Goal: Transaction & Acquisition: Purchase product/service

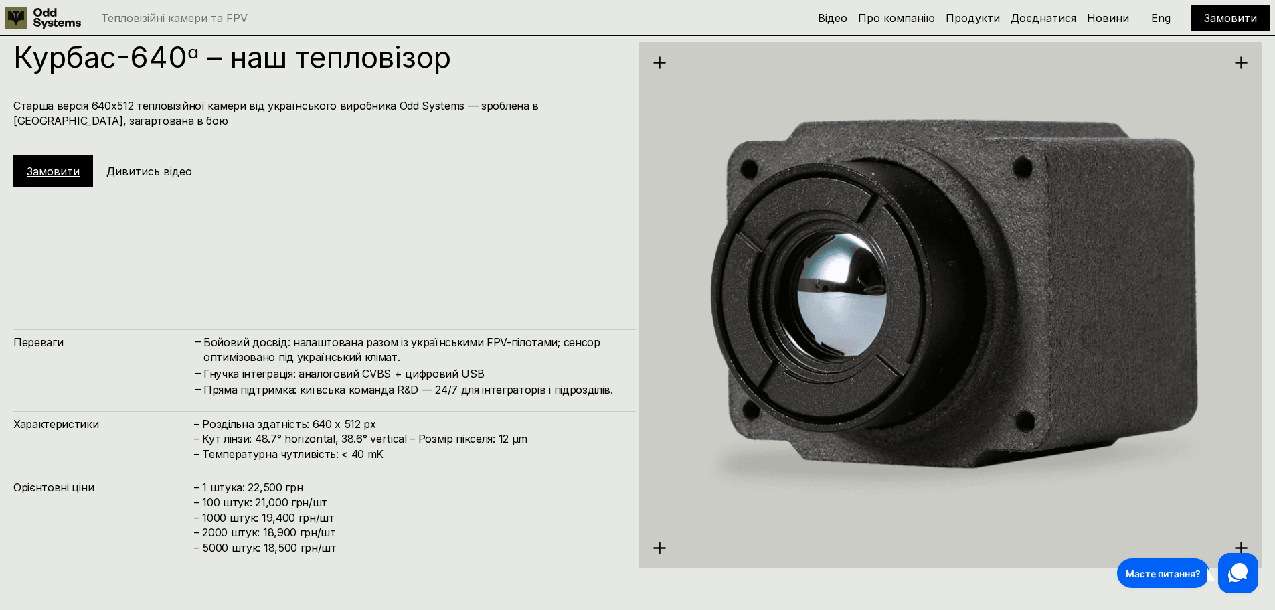
scroll to position [2440, 0]
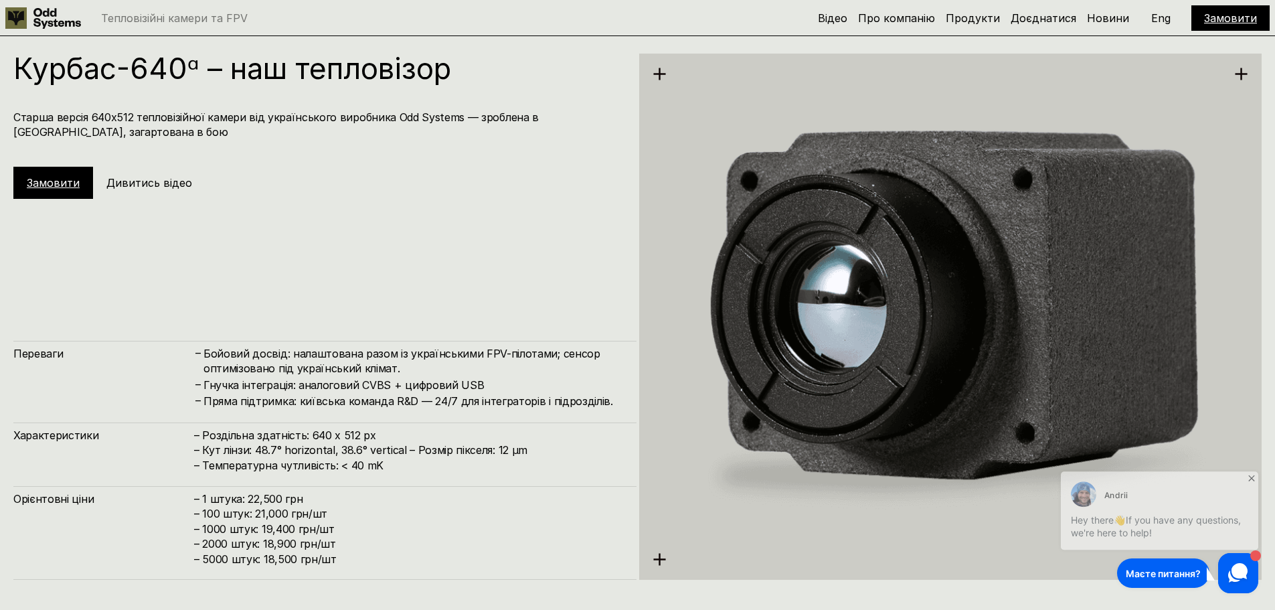
click at [68, 179] on link "Замовити" at bounding box center [53, 182] width 53 height 13
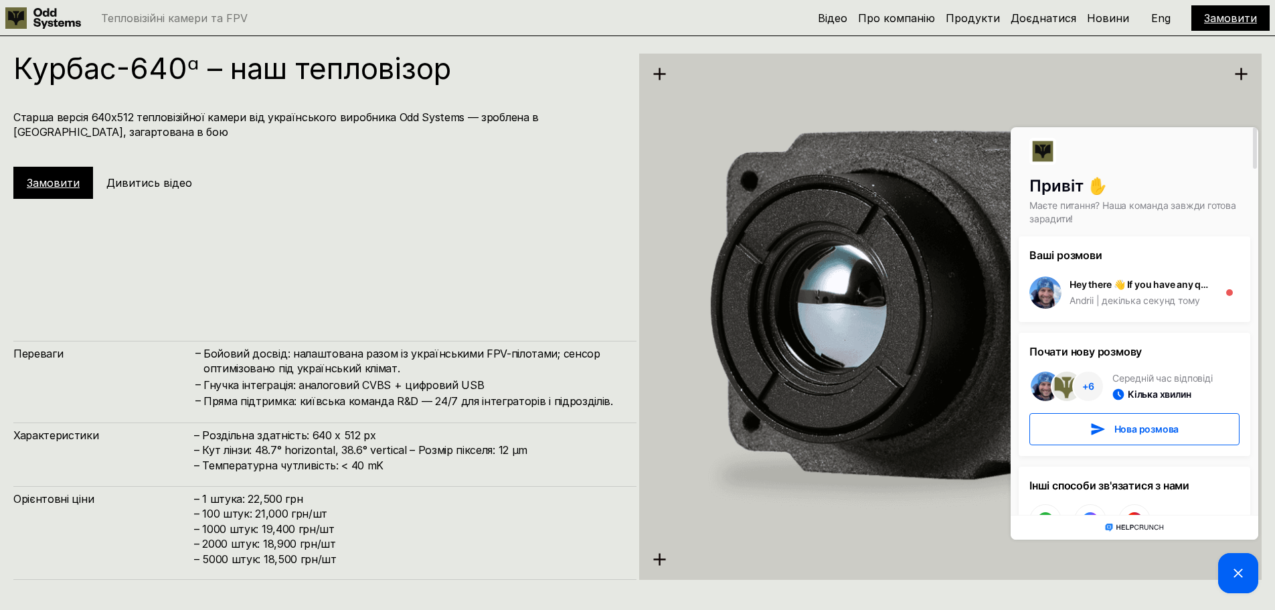
click at [52, 187] on link "Замовити" at bounding box center [53, 182] width 53 height 13
click at [1217, 85] on img at bounding box center [950, 316] width 623 height 697
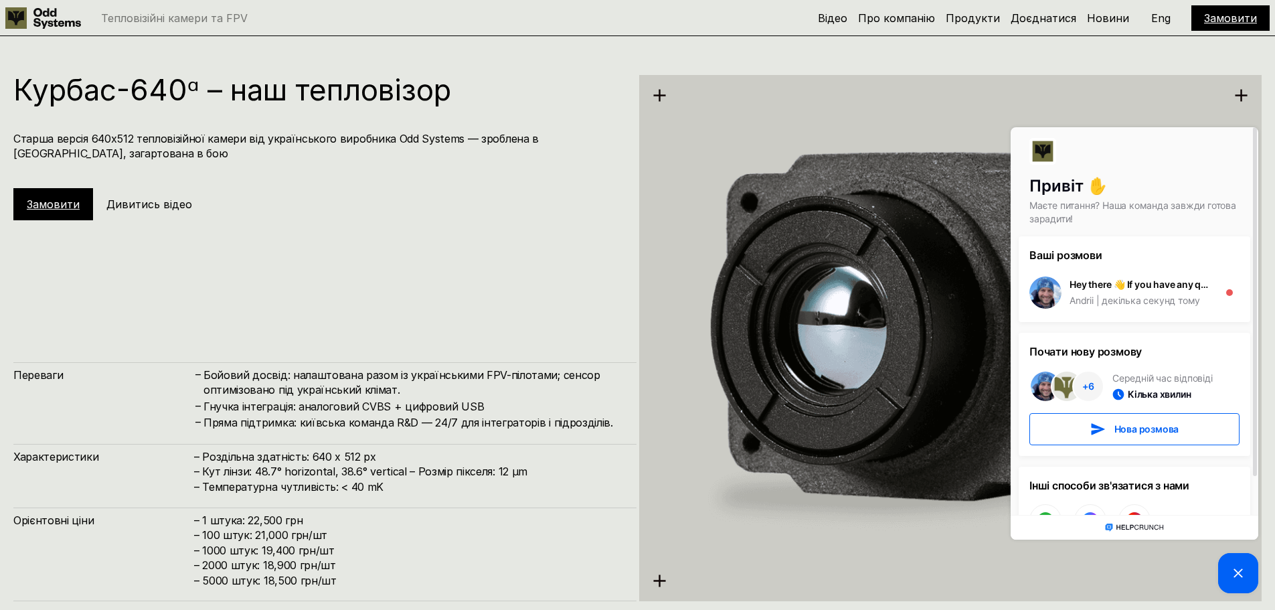
scroll to position [2417, 0]
click at [1238, 14] on link "Замовити" at bounding box center [1230, 17] width 53 height 13
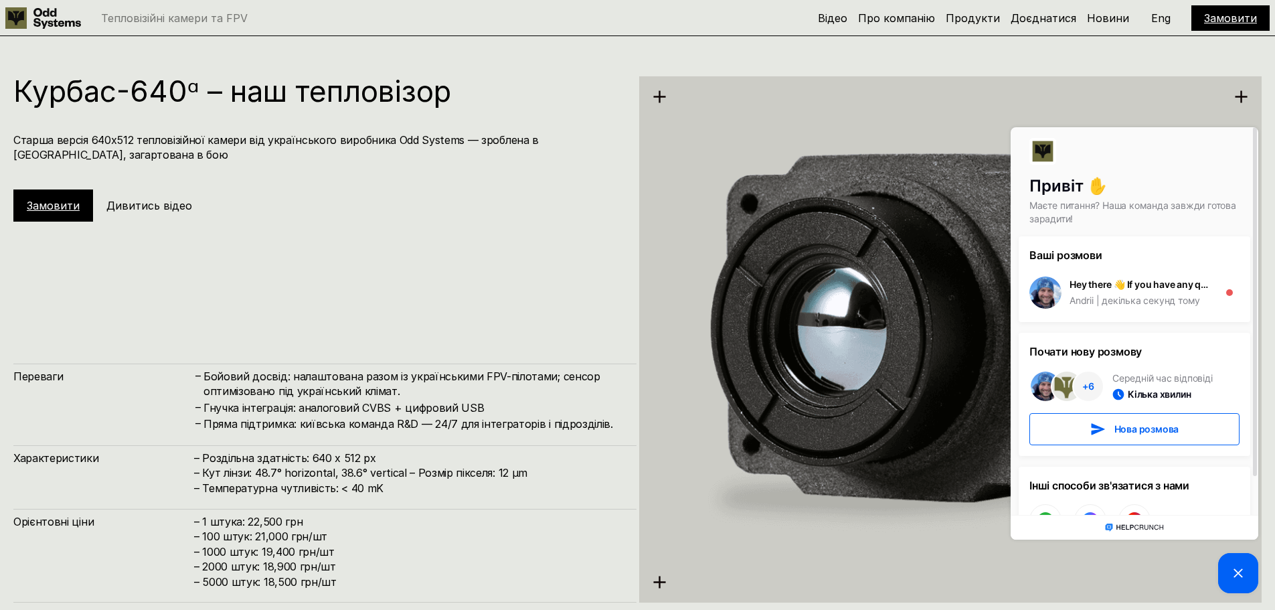
click at [1238, 14] on link "Замовити" at bounding box center [1230, 17] width 53 height 13
click at [1242, 95] on icon at bounding box center [1241, 97] width 14 height 14
click at [1231, 575] on icon at bounding box center [1238, 573] width 16 height 16
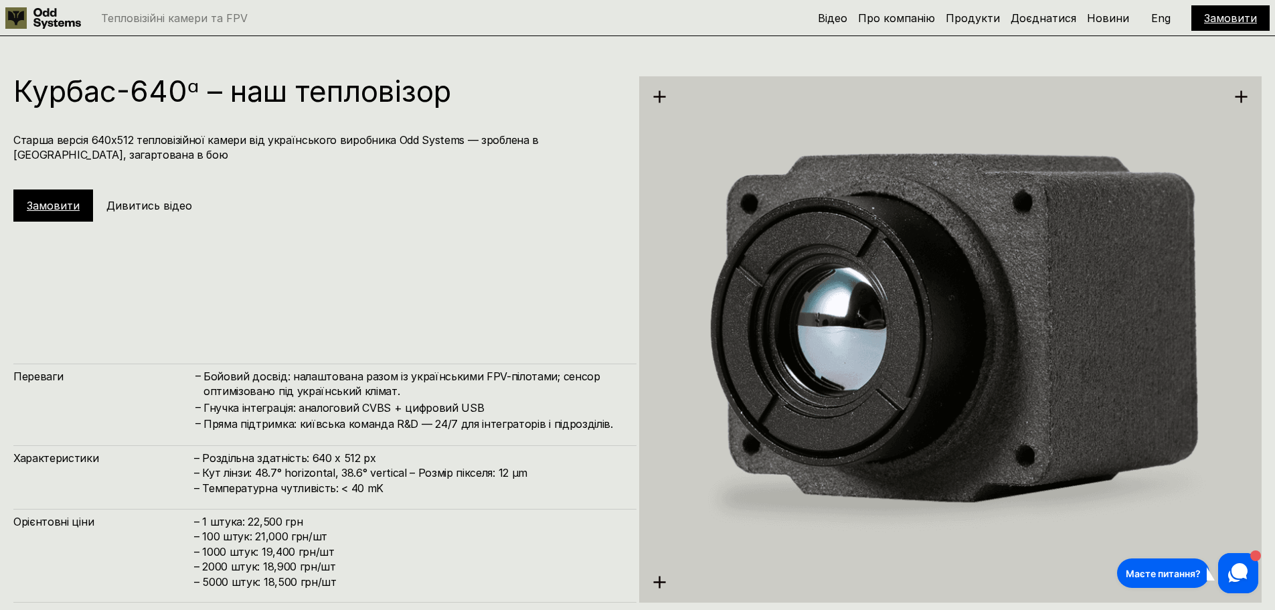
click at [62, 209] on link "Замовити" at bounding box center [53, 205] width 53 height 13
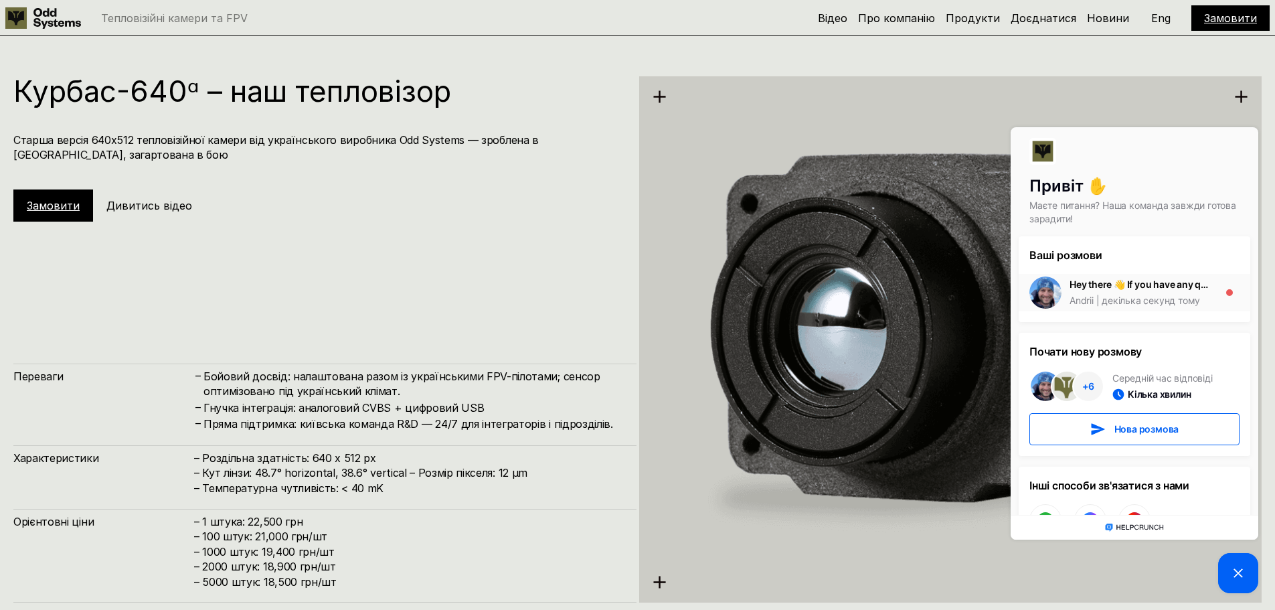
click at [1122, 296] on div "декілька секунд тому" at bounding box center [1146, 300] width 106 height 13
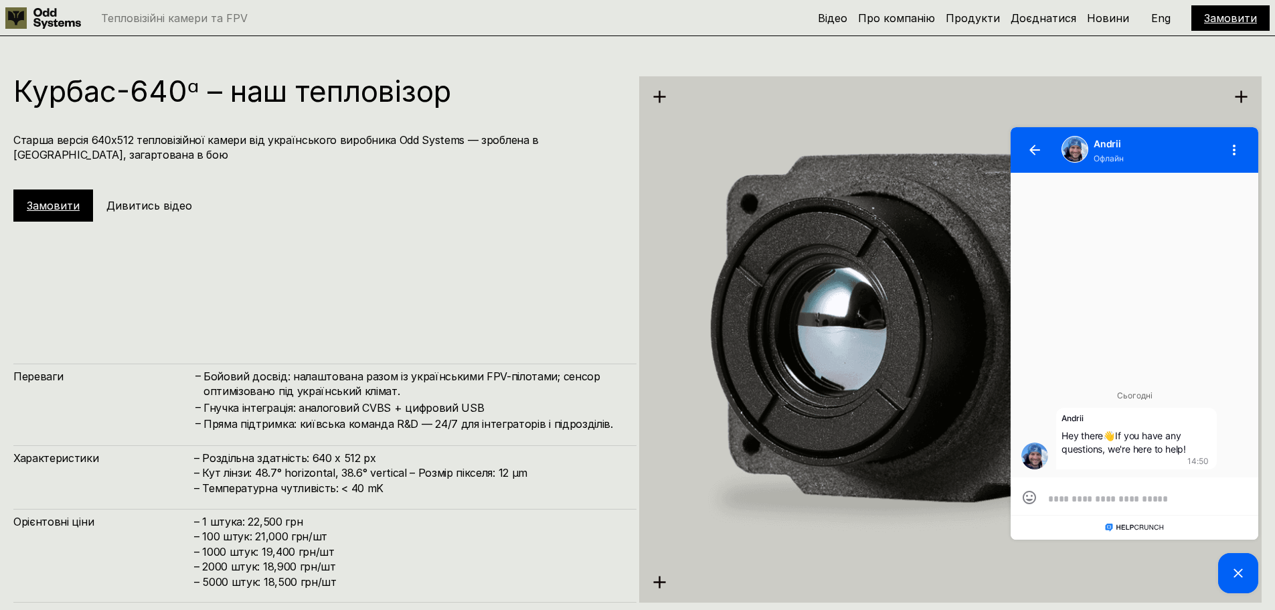
scroll to position [1, 0]
click at [1028, 148] on button "button" at bounding box center [1034, 150] width 32 height 32
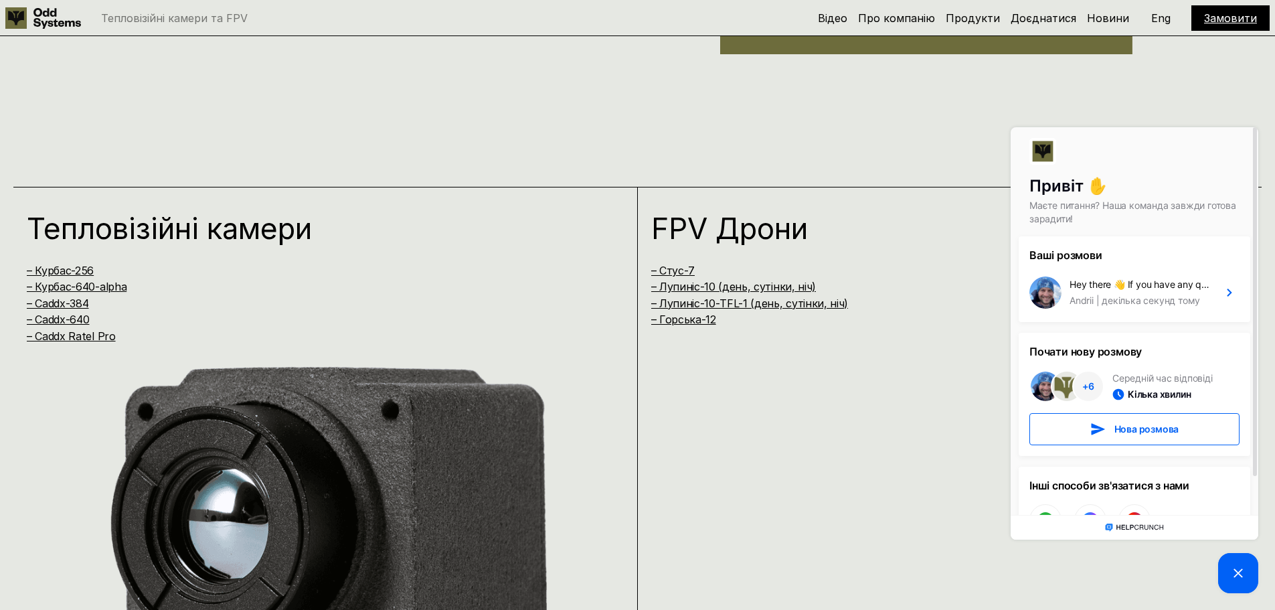
scroll to position [1075, 0]
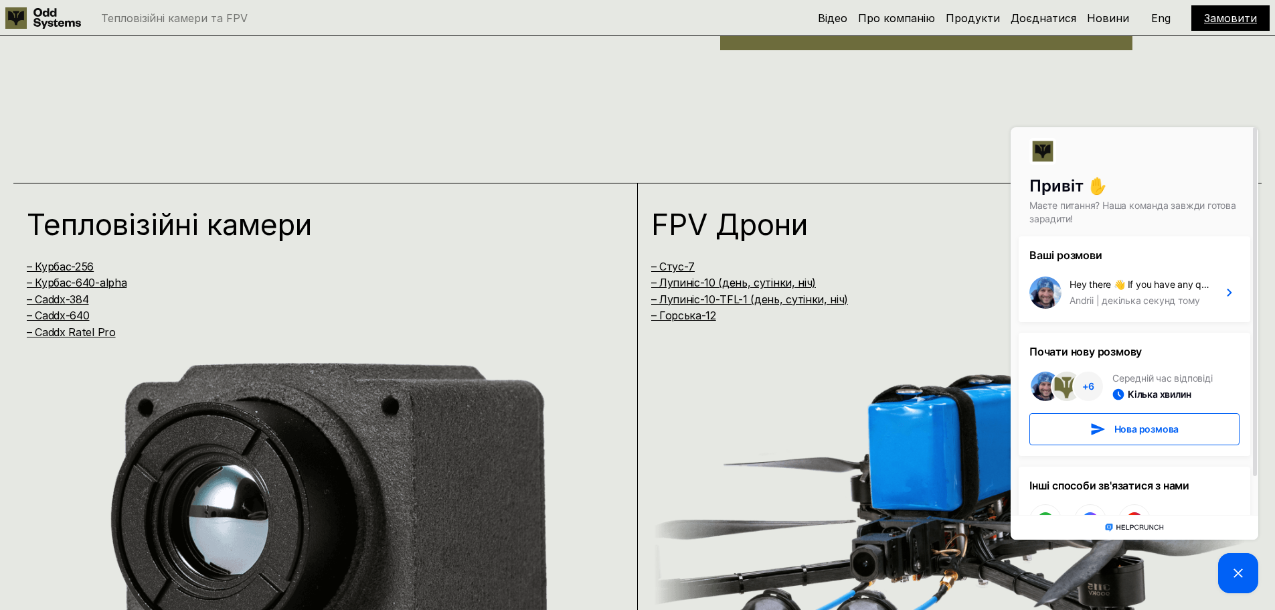
click at [112, 227] on h1 "Тепловізійні камери" at bounding box center [307, 223] width 561 height 29
click at [70, 278] on link "– Курбас-640-alpha" at bounding box center [77, 282] width 100 height 13
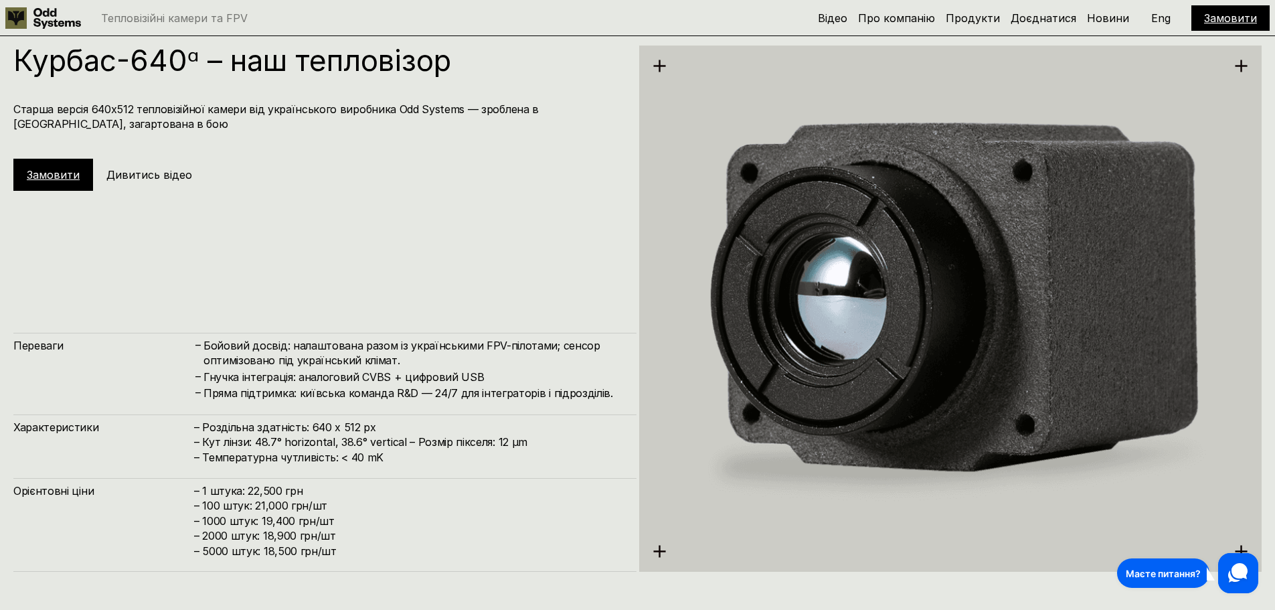
scroll to position [2450, 0]
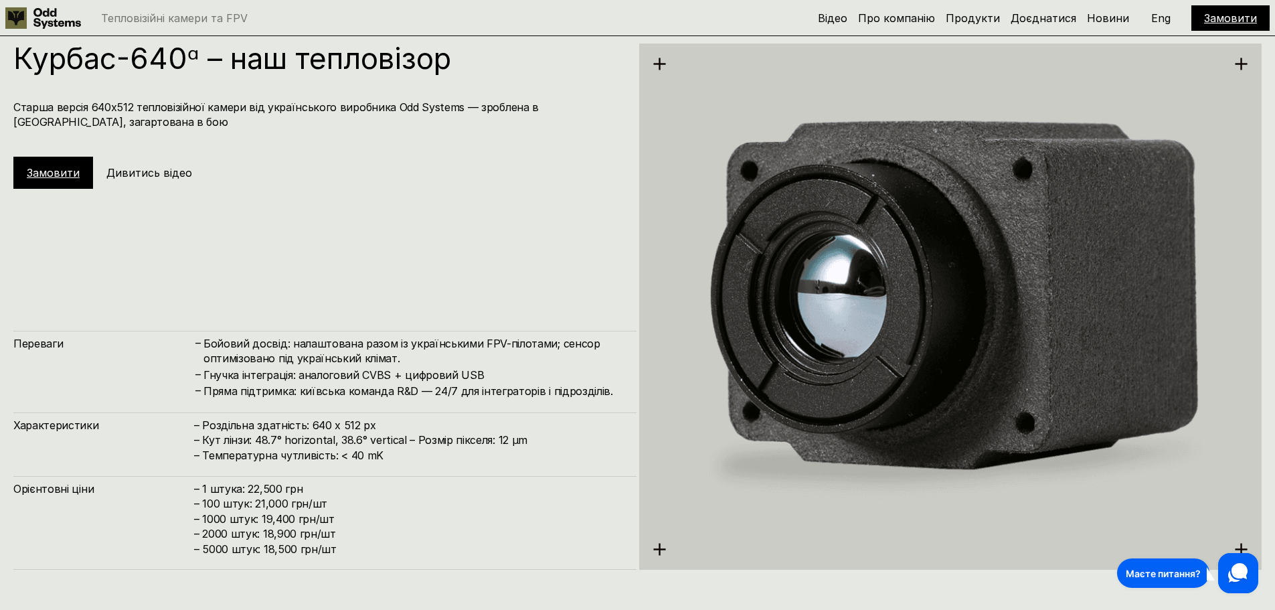
click at [54, 171] on link "Замовити" at bounding box center [53, 172] width 53 height 13
